Goal: Navigation & Orientation: Find specific page/section

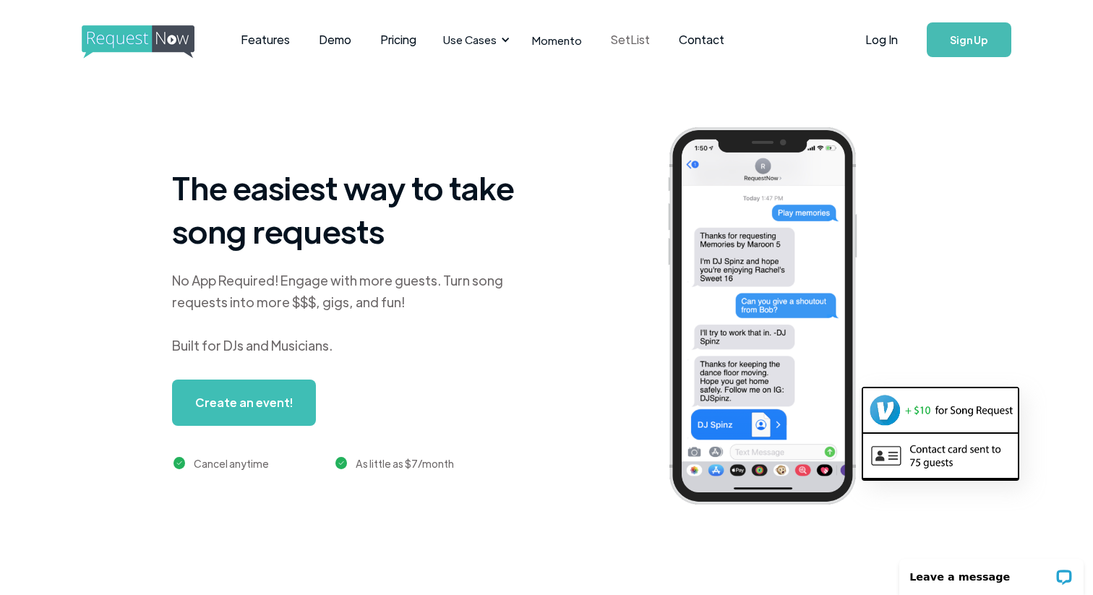
click at [631, 41] on link "SetList" at bounding box center [630, 39] width 68 height 45
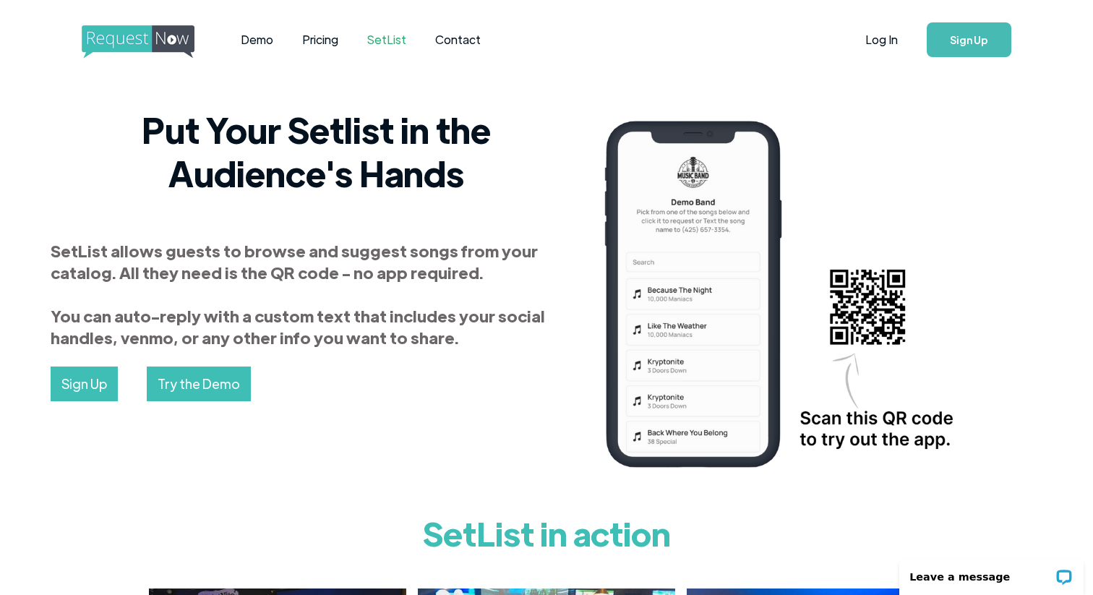
click at [384, 39] on link "SetList" at bounding box center [387, 39] width 68 height 45
click at [256, 37] on link "Demo" at bounding box center [256, 39] width 61 height 45
